Goal: Transaction & Acquisition: Purchase product/service

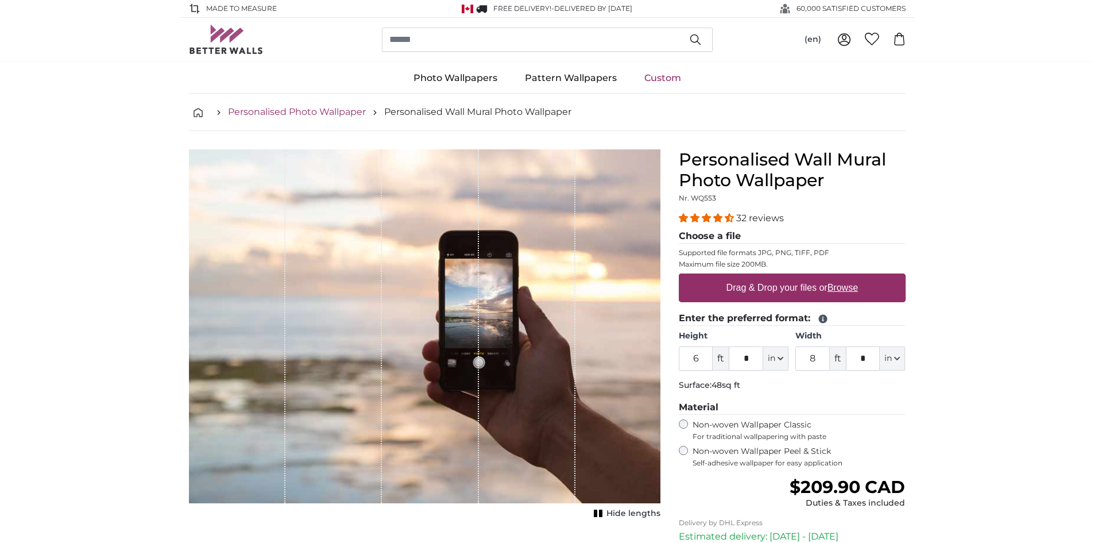
click at [288, 115] on link "Personalised Photo Wallpaper" at bounding box center [297, 112] width 138 height 14
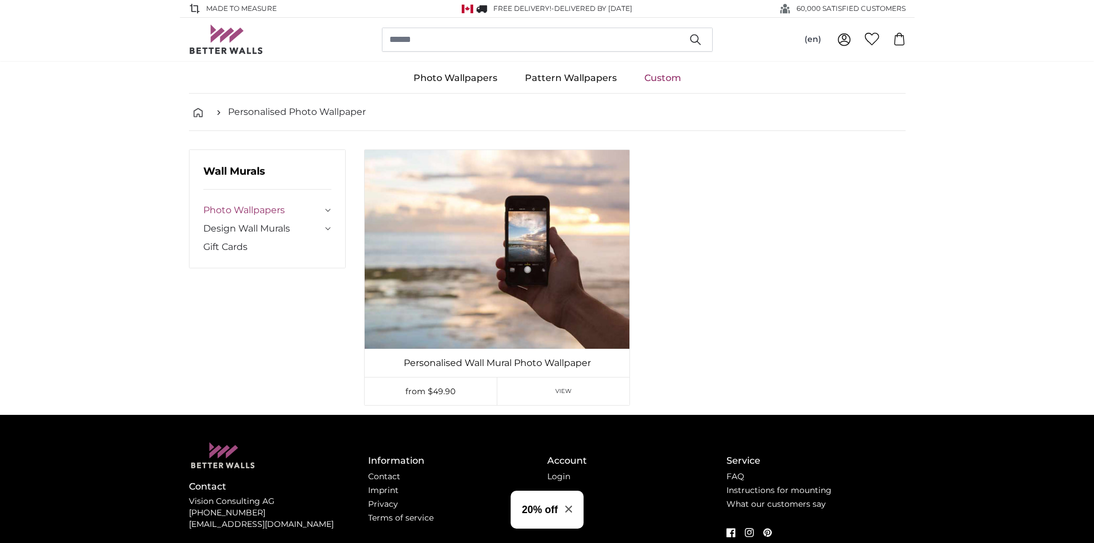
click at [251, 204] on link "Photo Wallpapers" at bounding box center [262, 210] width 119 height 14
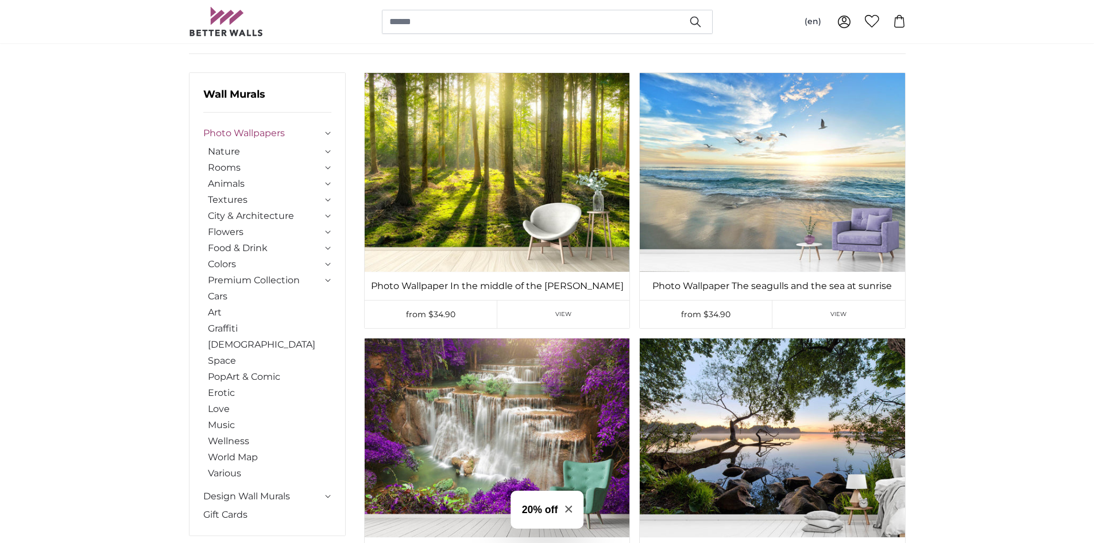
scroll to position [115, 0]
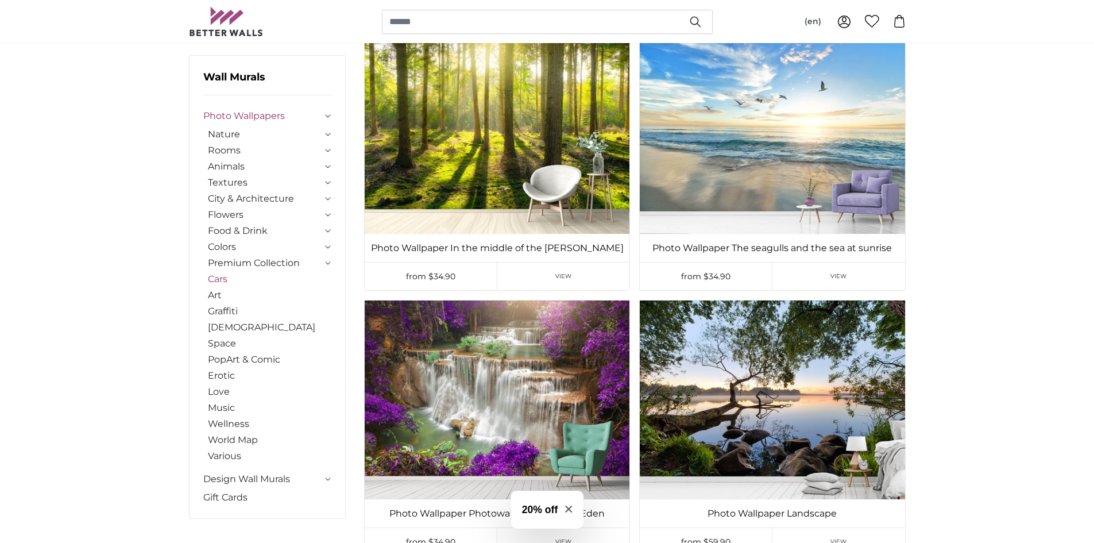
click at [222, 275] on link "Cars" at bounding box center [270, 279] width 124 height 14
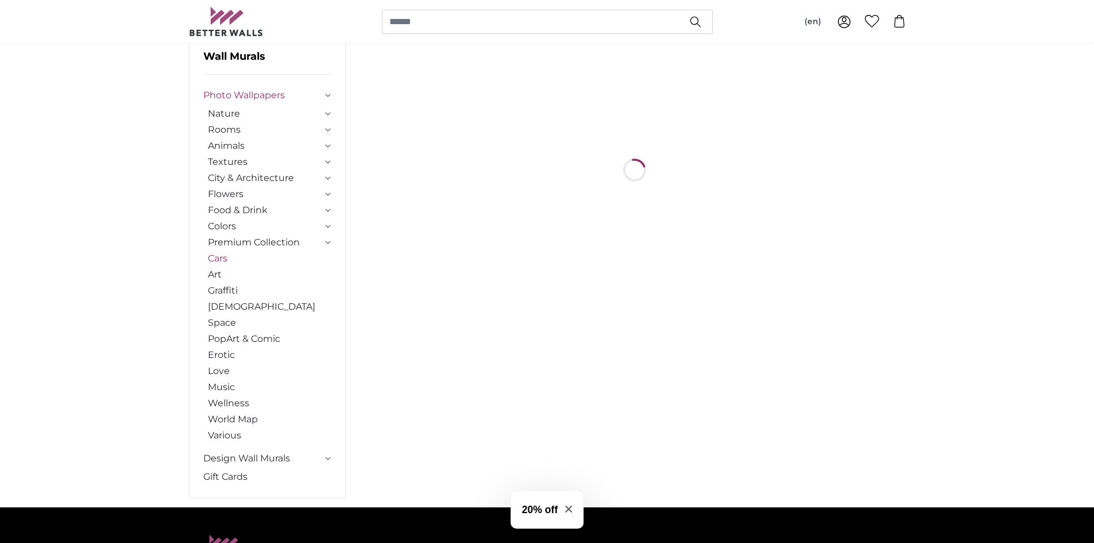
scroll to position [0, 0]
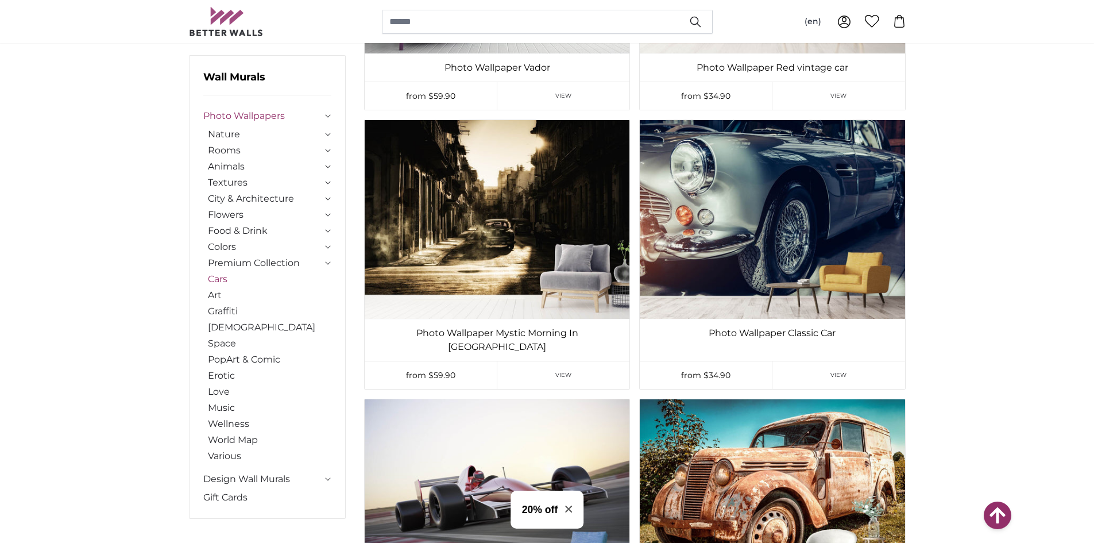
scroll to position [2293, 0]
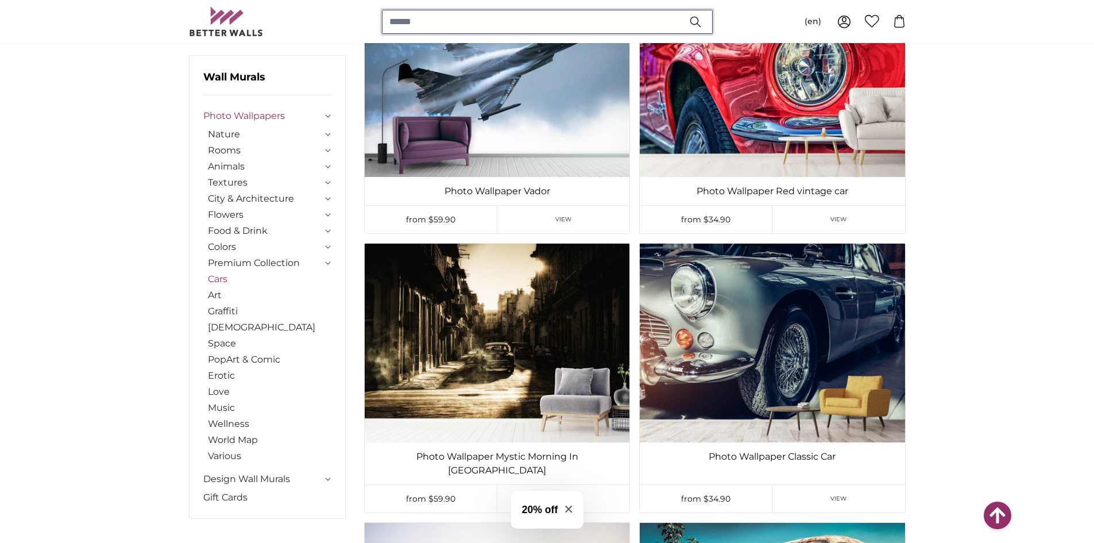
click at [455, 24] on input "search" at bounding box center [547, 22] width 331 height 24
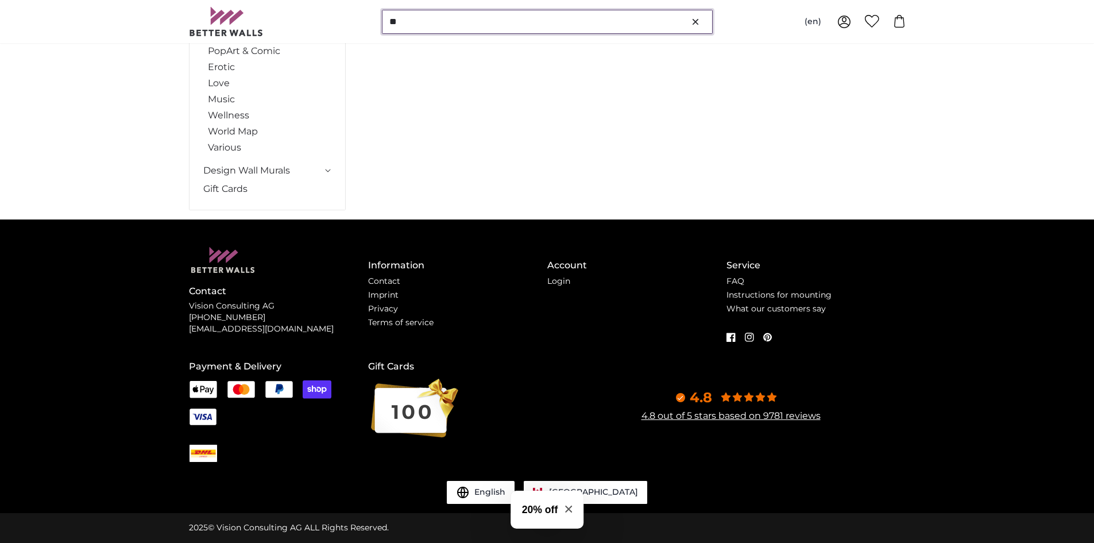
scroll to position [0, 0]
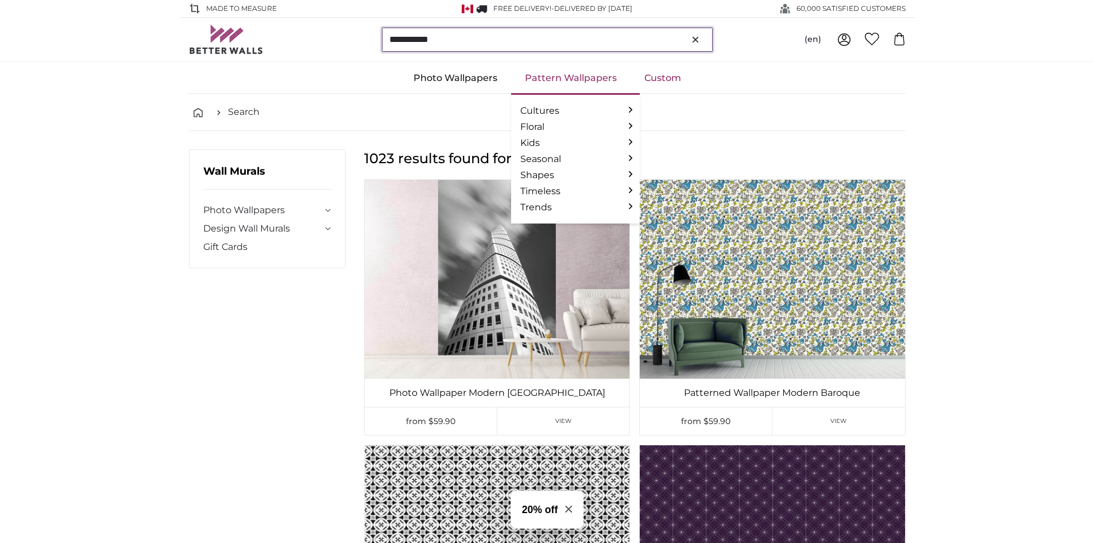
type input "**********"
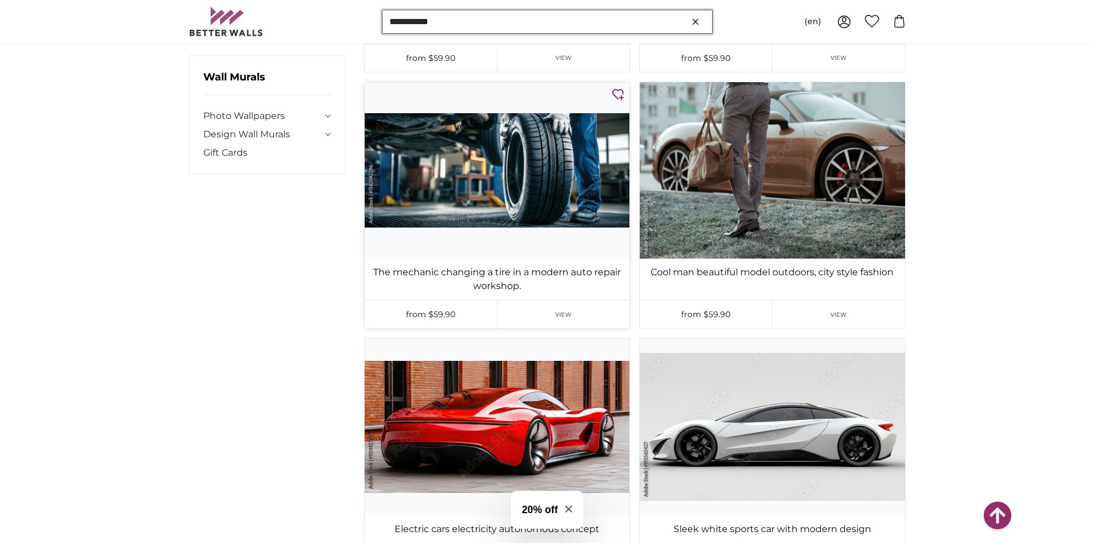
scroll to position [11084, 0]
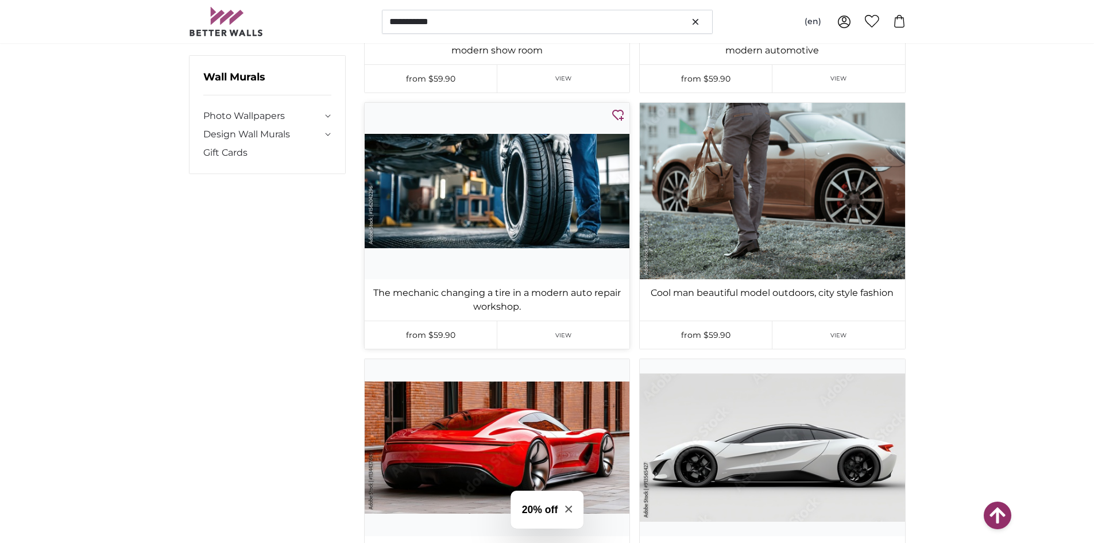
click at [496, 150] on img at bounding box center [497, 191] width 265 height 176
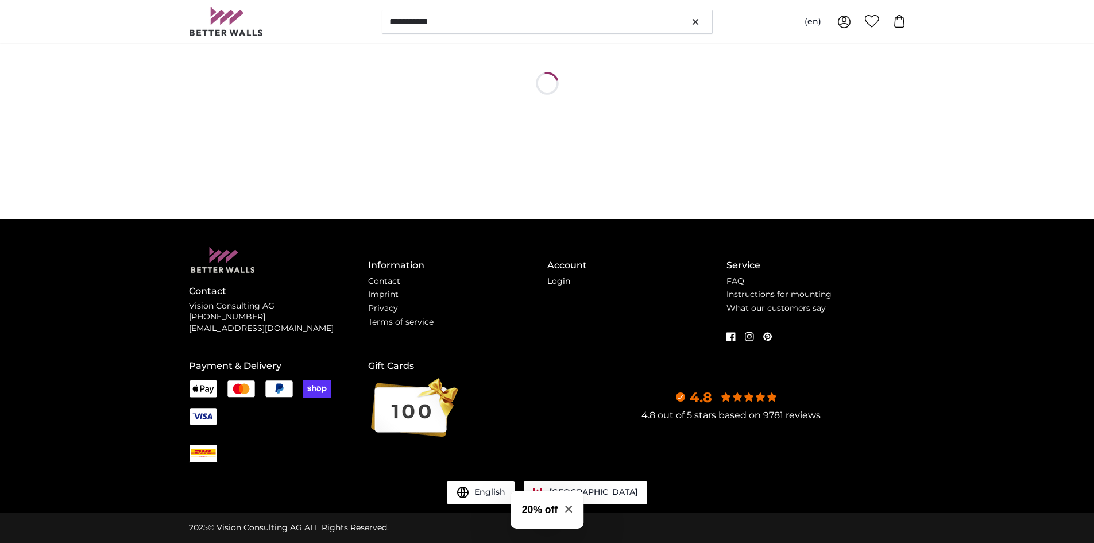
scroll to position [0, 0]
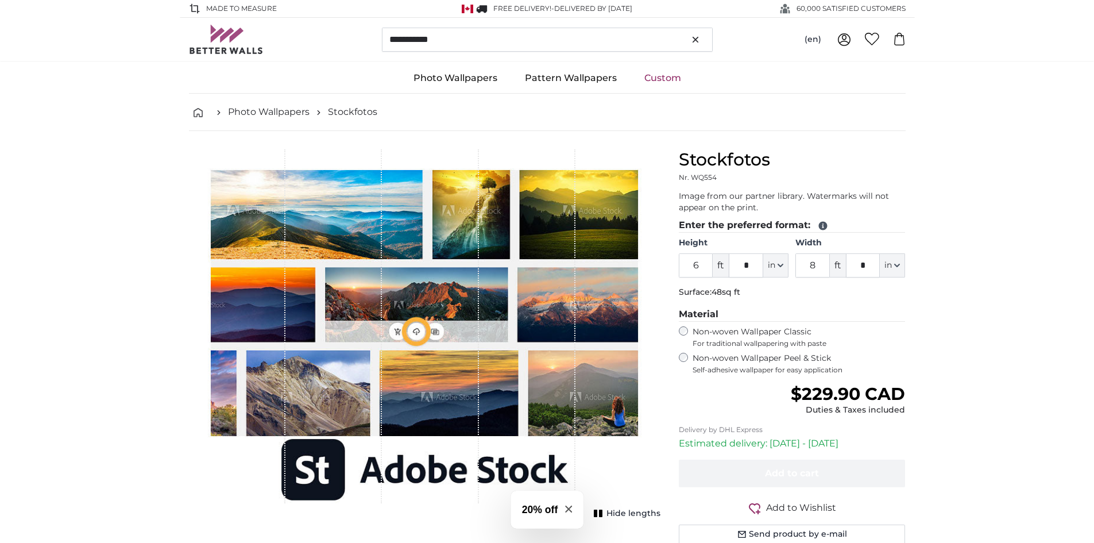
type input "13"
type input "****"
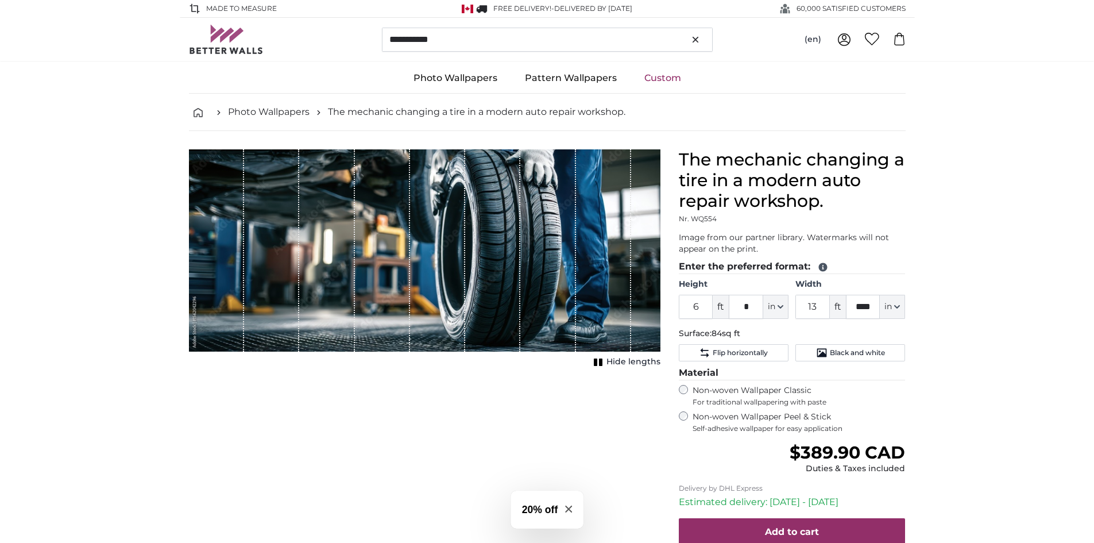
click at [617, 363] on span "Hide lengths" at bounding box center [633, 361] width 54 height 11
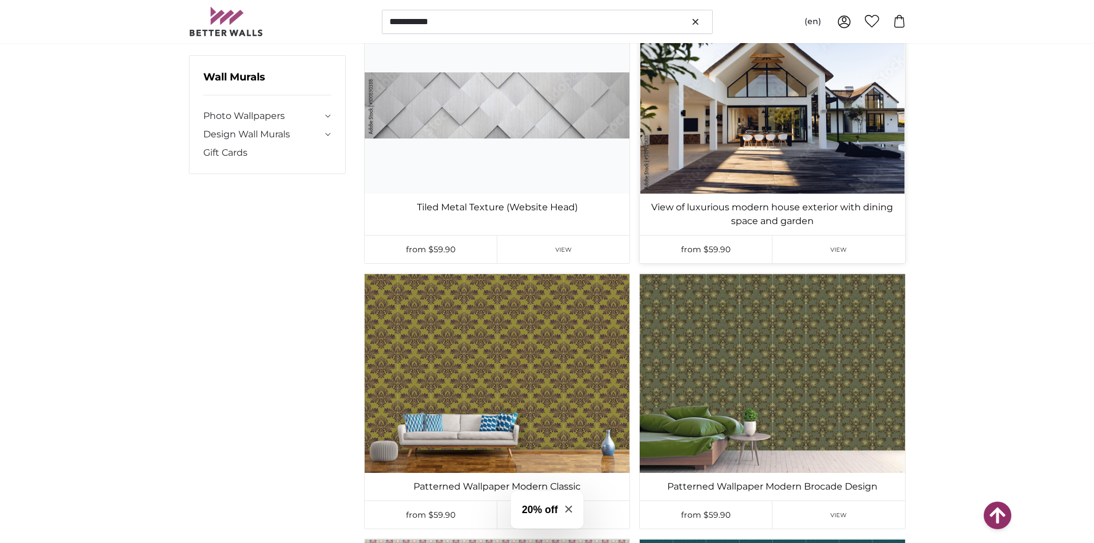
scroll to position [3015, 0]
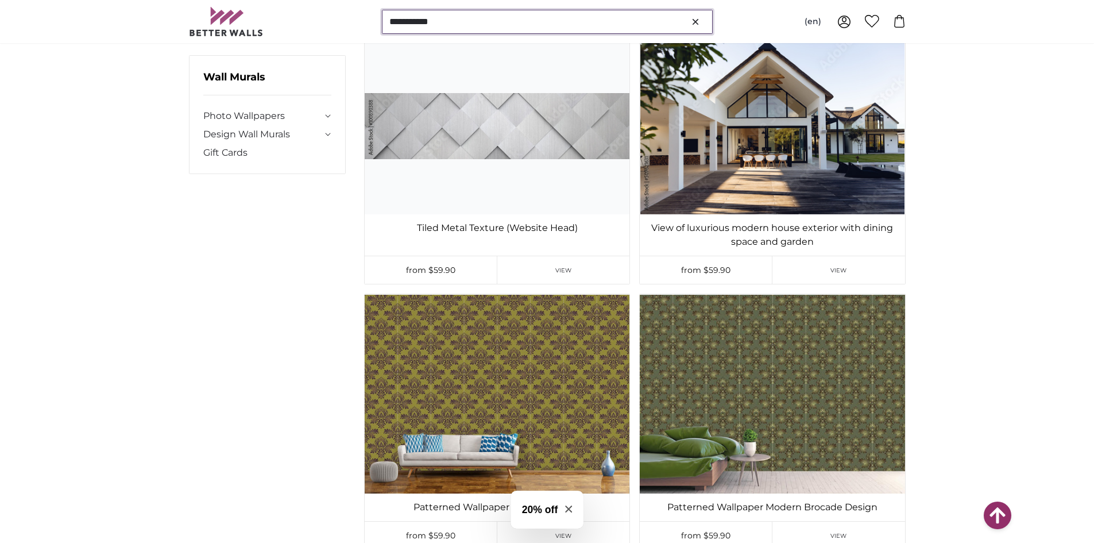
drag, startPoint x: 455, startPoint y: 24, endPoint x: 380, endPoint y: 26, distance: 75.8
click at [380, 26] on div "**********" at bounding box center [547, 21] width 717 height 43
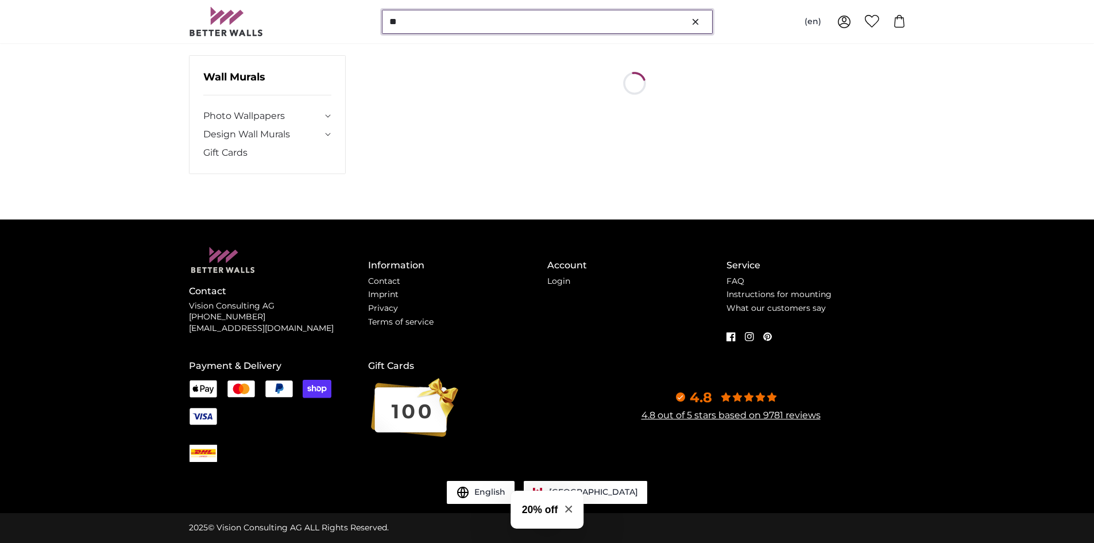
scroll to position [0, 0]
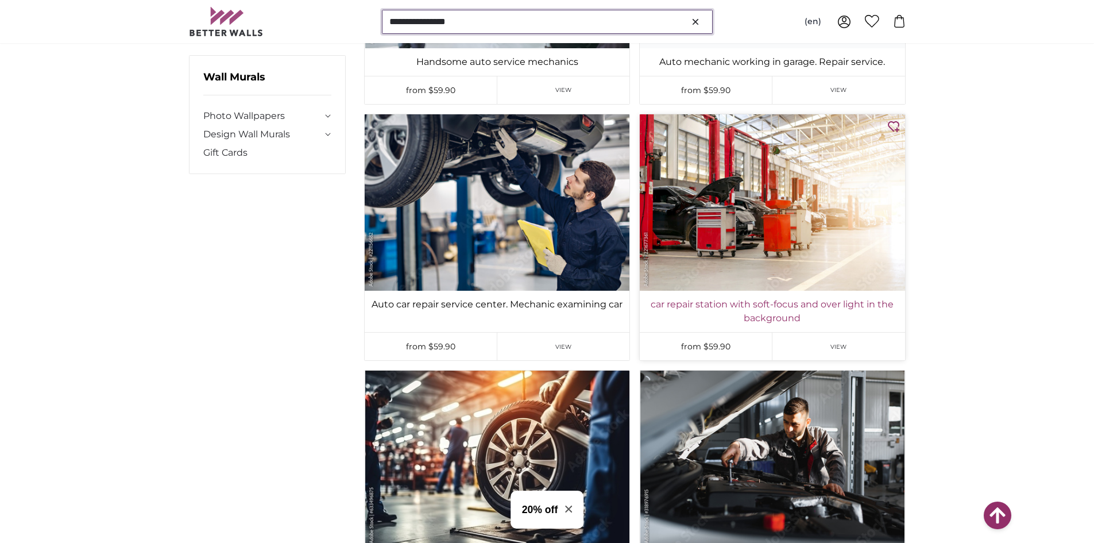
scroll to position [5915, 0]
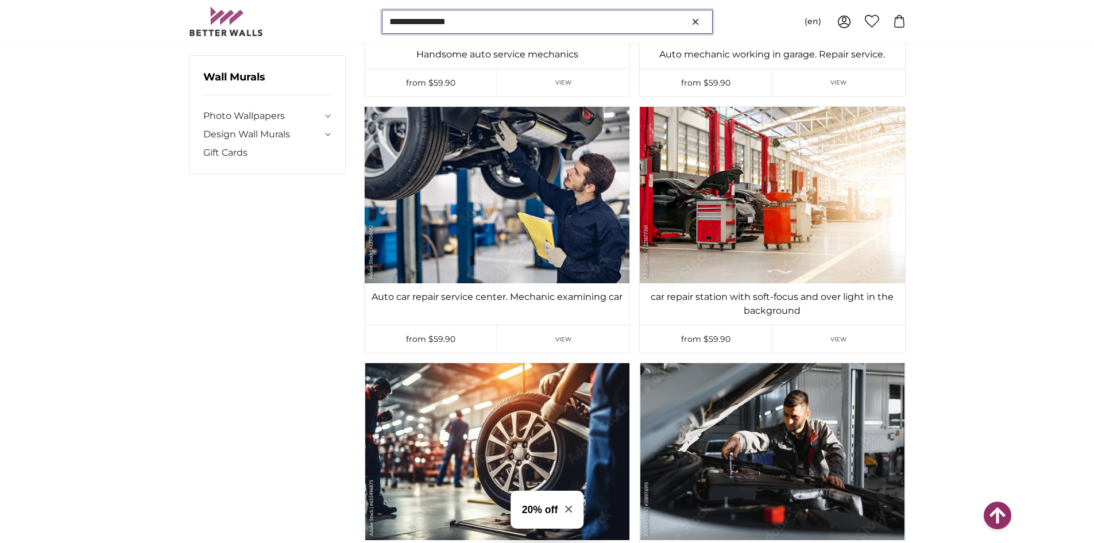
type input "**********"
click at [708, 299] on link "car repair station with soft-focus and over light in the background" at bounding box center [772, 304] width 260 height 28
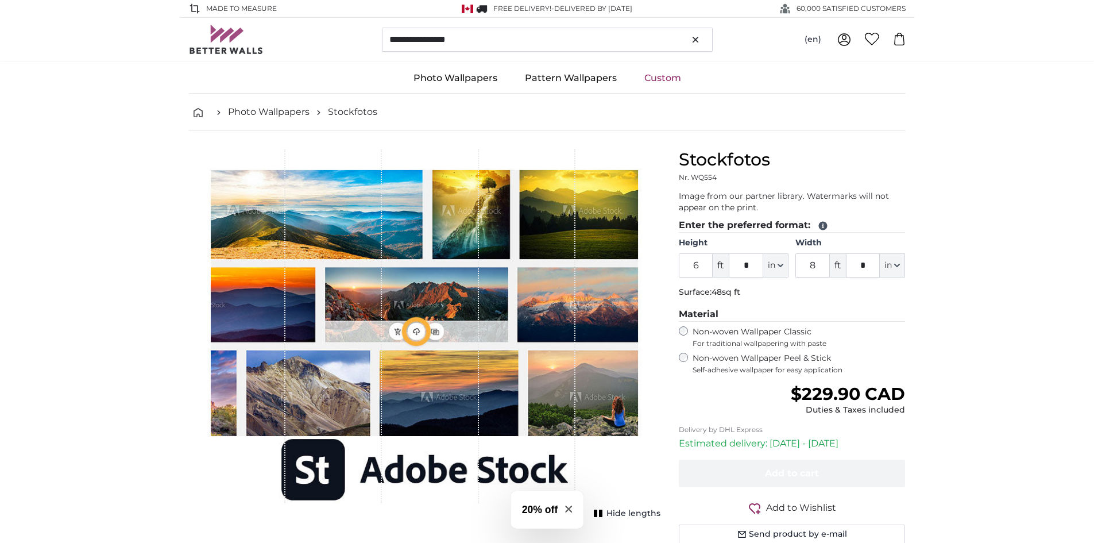
type input "9"
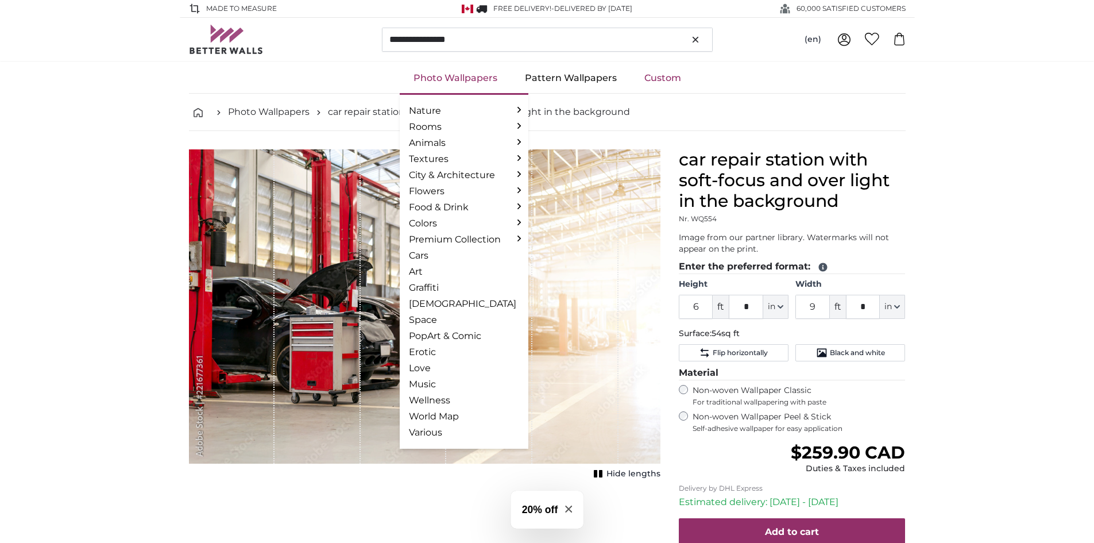
click at [469, 79] on link "Photo Wallpapers" at bounding box center [455, 78] width 111 height 30
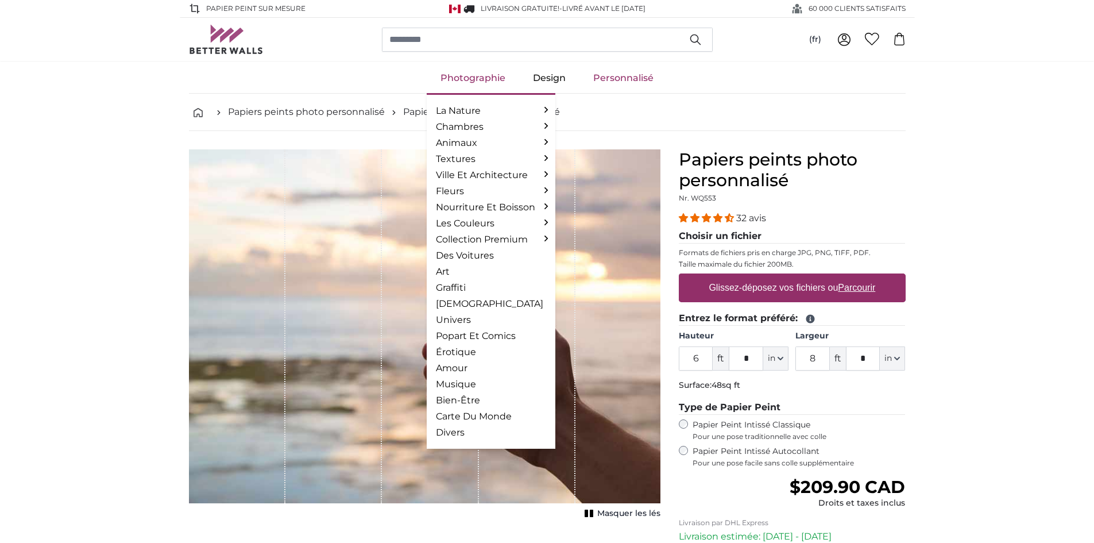
click at [450, 69] on link "Photographie" at bounding box center [473, 78] width 92 height 30
